Goal: Navigation & Orientation: Find specific page/section

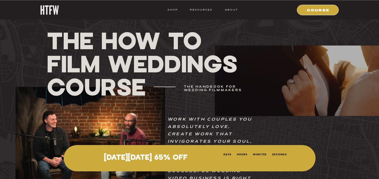
click at [147, 10] on nav "HOME" at bounding box center [146, 9] width 11 height 5
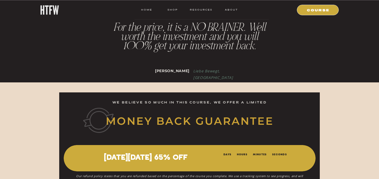
scroll to position [6699, 0]
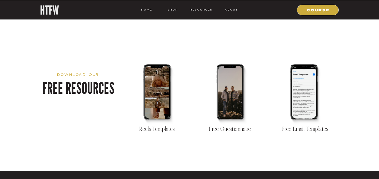
scroll to position [782, 0]
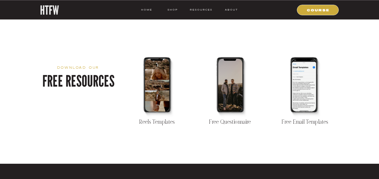
click at [302, 99] on div at bounding box center [304, 85] width 24 height 53
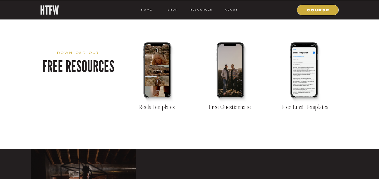
scroll to position [901, 0]
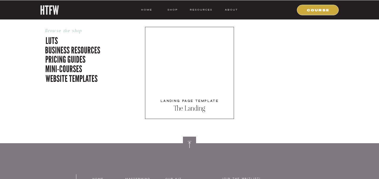
scroll to position [1765, 0]
